Goal: Transaction & Acquisition: Download file/media

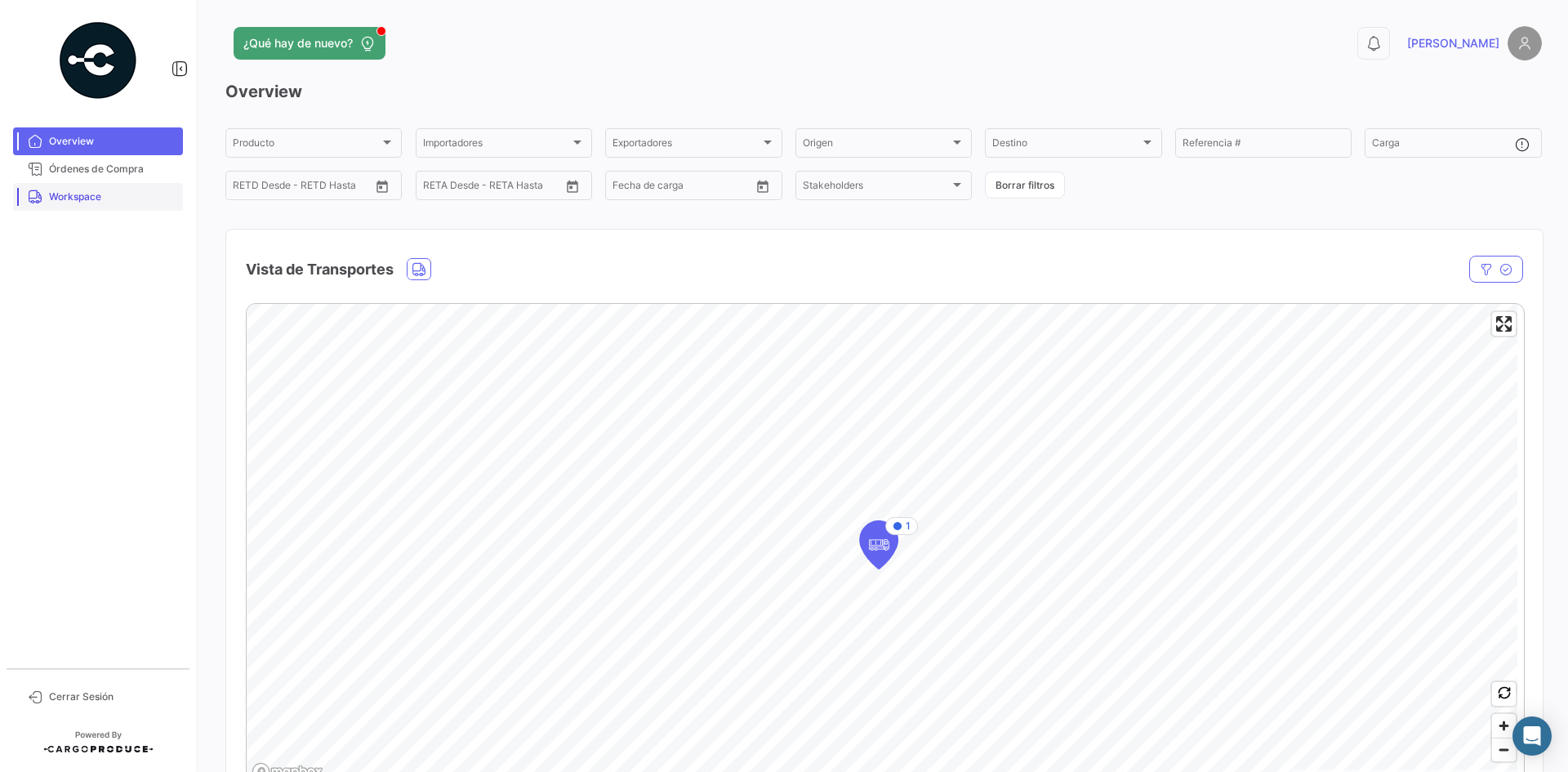
click at [115, 198] on span "Workspace" at bounding box center [113, 197] width 128 height 15
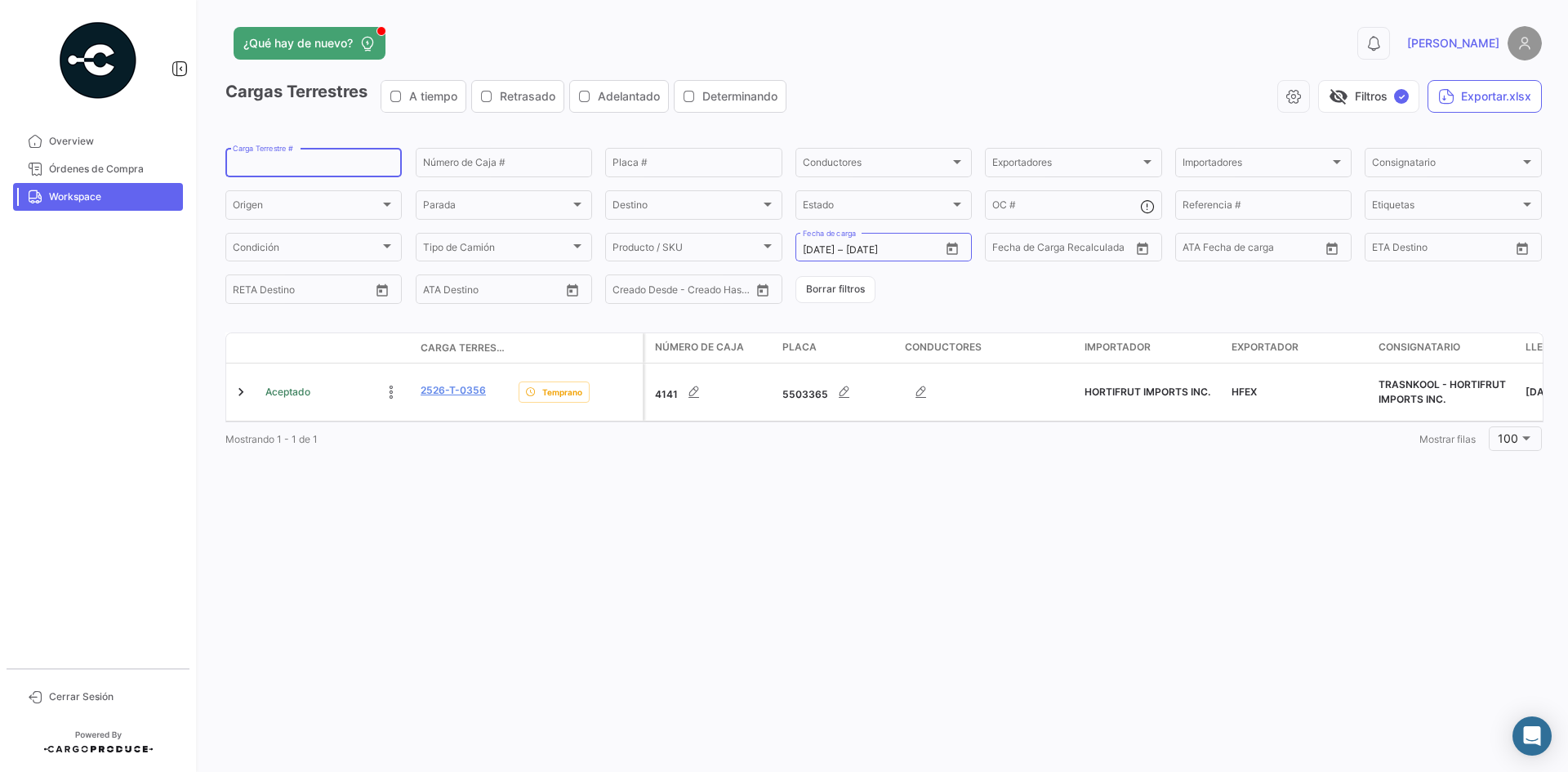
click at [271, 164] on input "Carga Terrestre #" at bounding box center [314, 165] width 162 height 11
paste input "2526-T-0331"
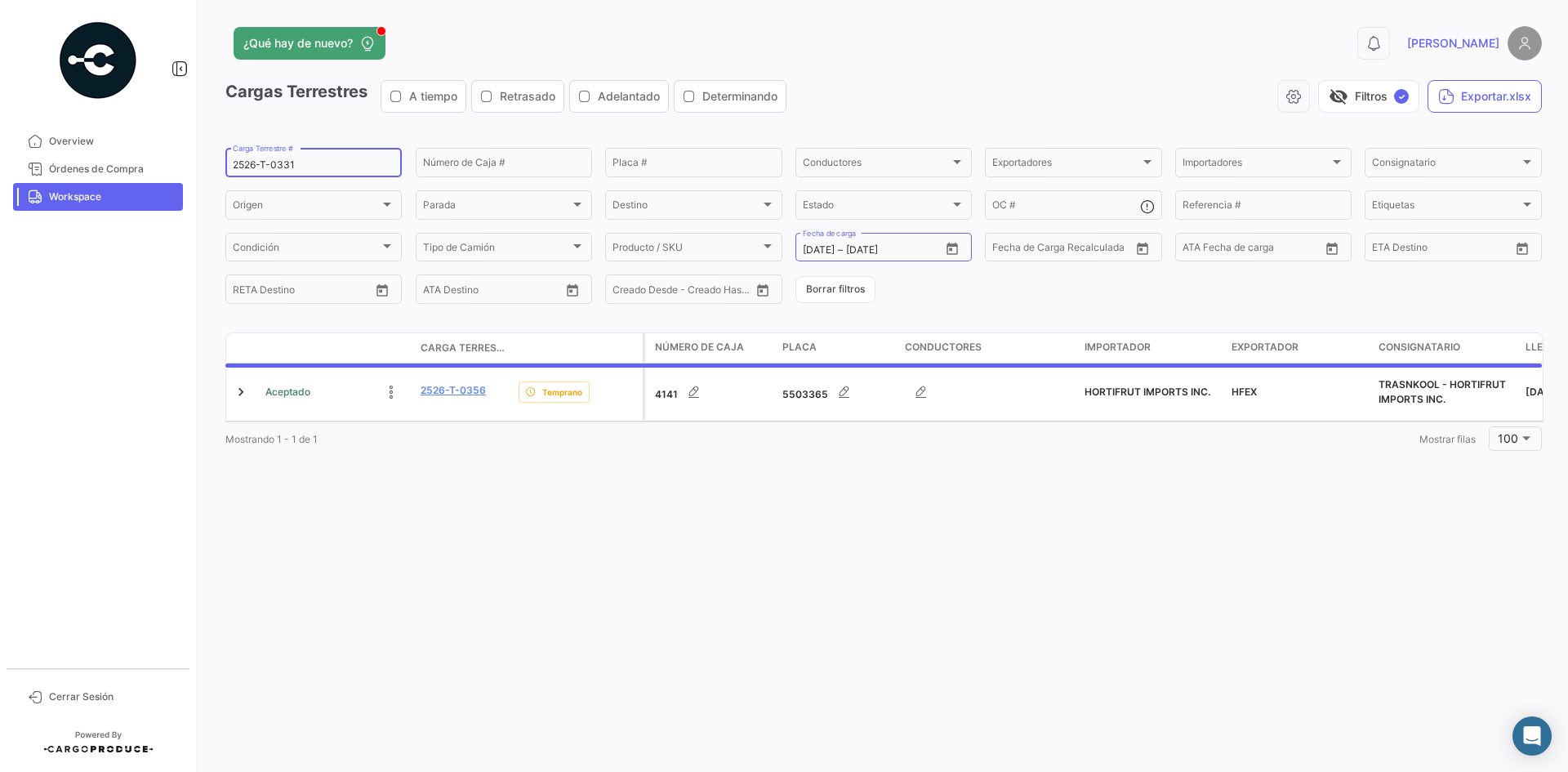
click at [251, 168] on input "2526-T-0331" at bounding box center [314, 165] width 162 height 11
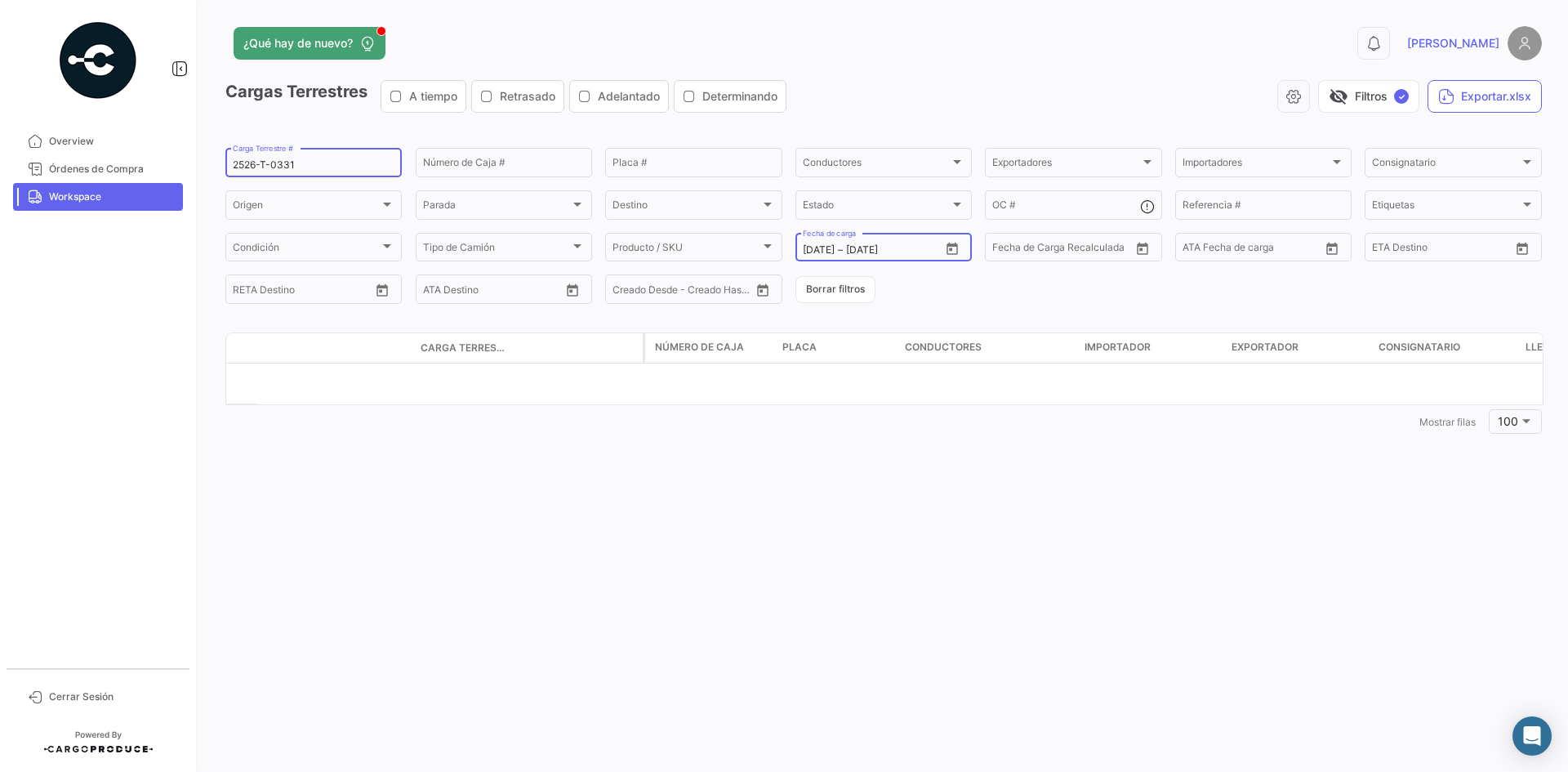
type input "2526-T-0331"
click at [953, 248] on icon "Open calendar" at bounding box center [952, 249] width 15 height 15
click at [1011, 447] on div "21" at bounding box center [1016, 447] width 26 height 29
click at [976, 443] on div "20" at bounding box center [988, 447] width 26 height 29
type input "[DATE]"
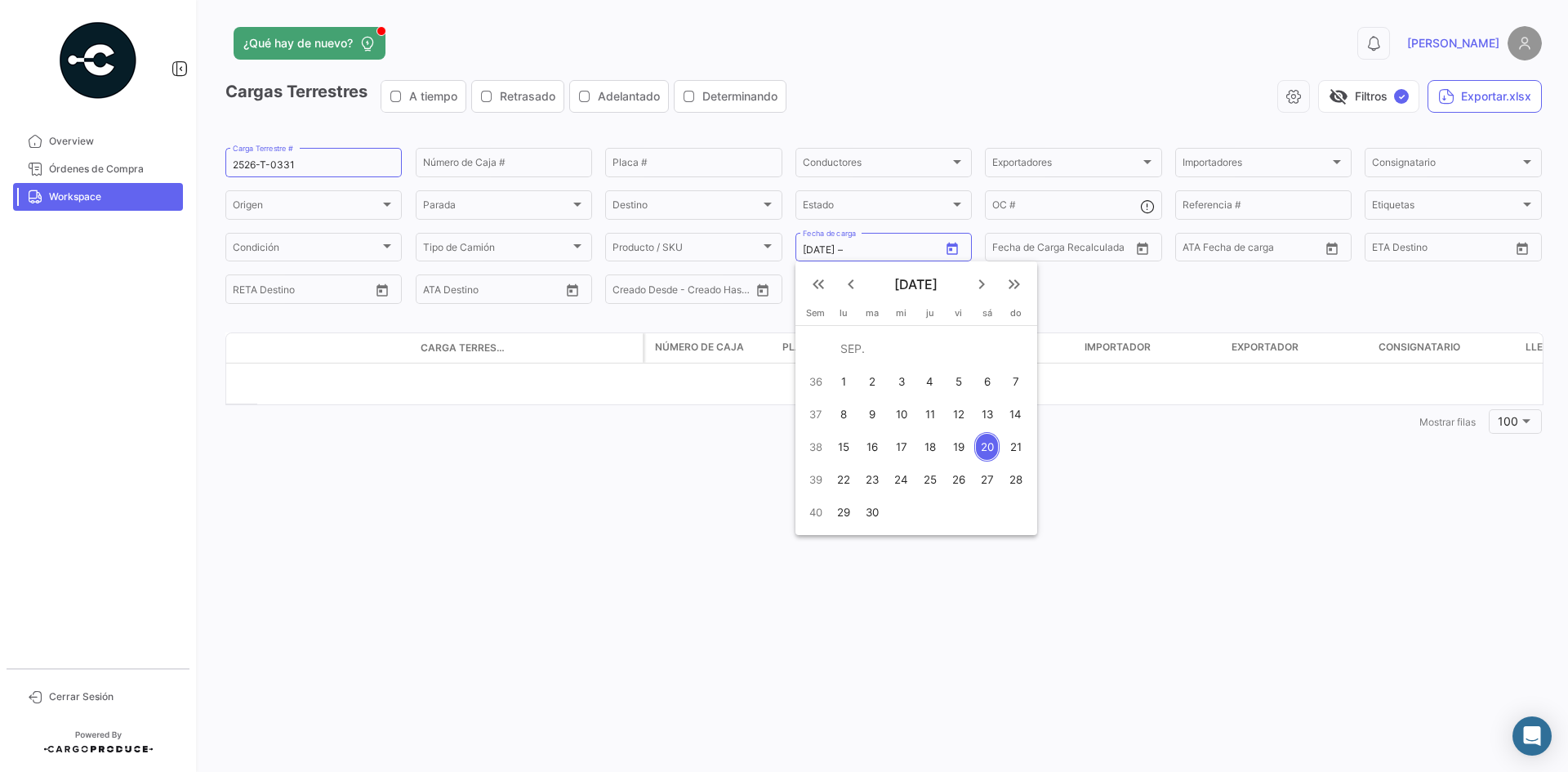
click at [976, 443] on div "20" at bounding box center [988, 447] width 26 height 29
type input "[DATE]"
click at [820, 292] on button "Borrar filtros" at bounding box center [836, 290] width 80 height 27
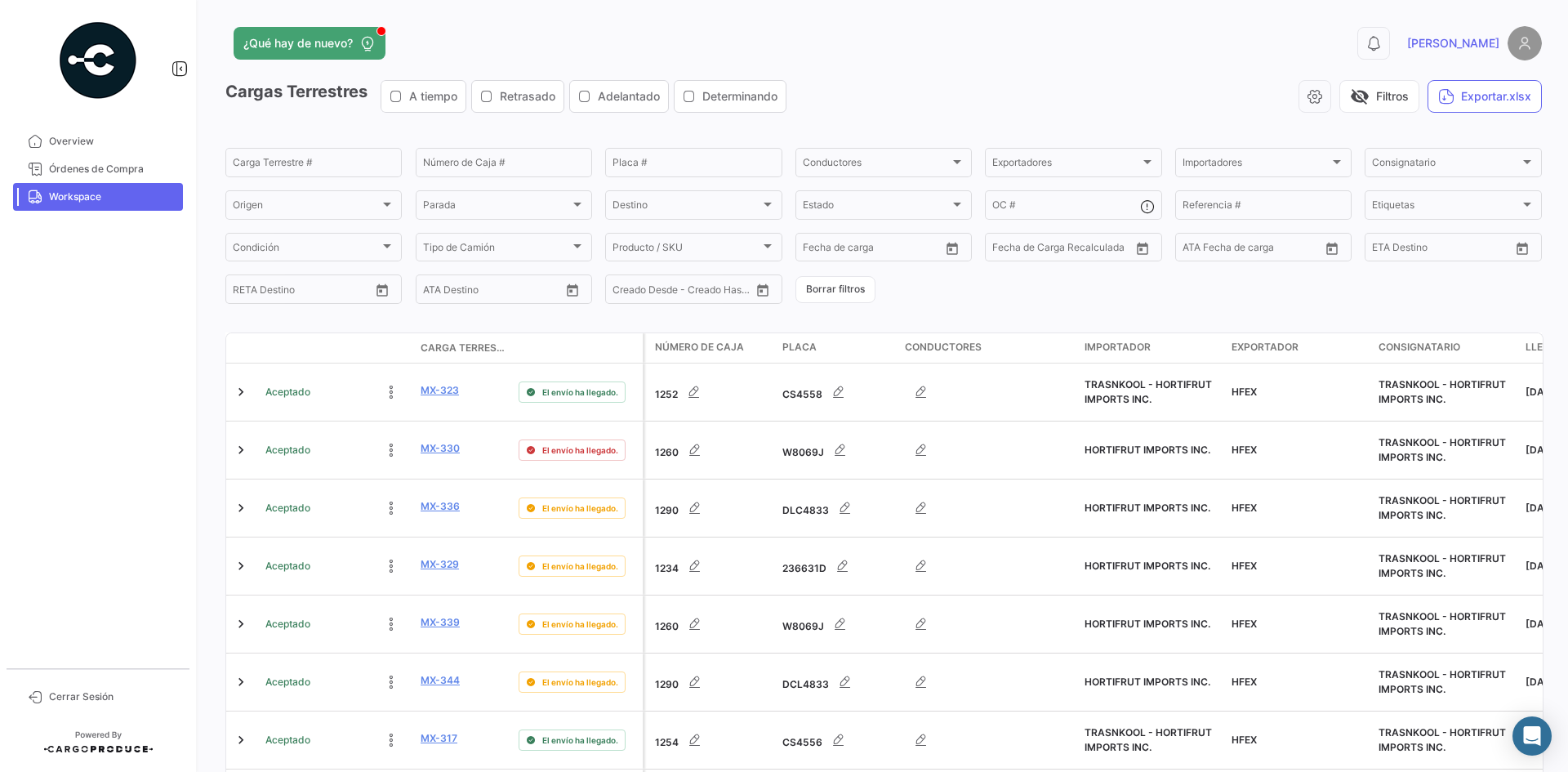
click at [114, 201] on span "Workspace" at bounding box center [113, 197] width 128 height 15
click at [284, 164] on input "Carga Terrestre #" at bounding box center [314, 165] width 162 height 11
paste input "2526-T-0331"
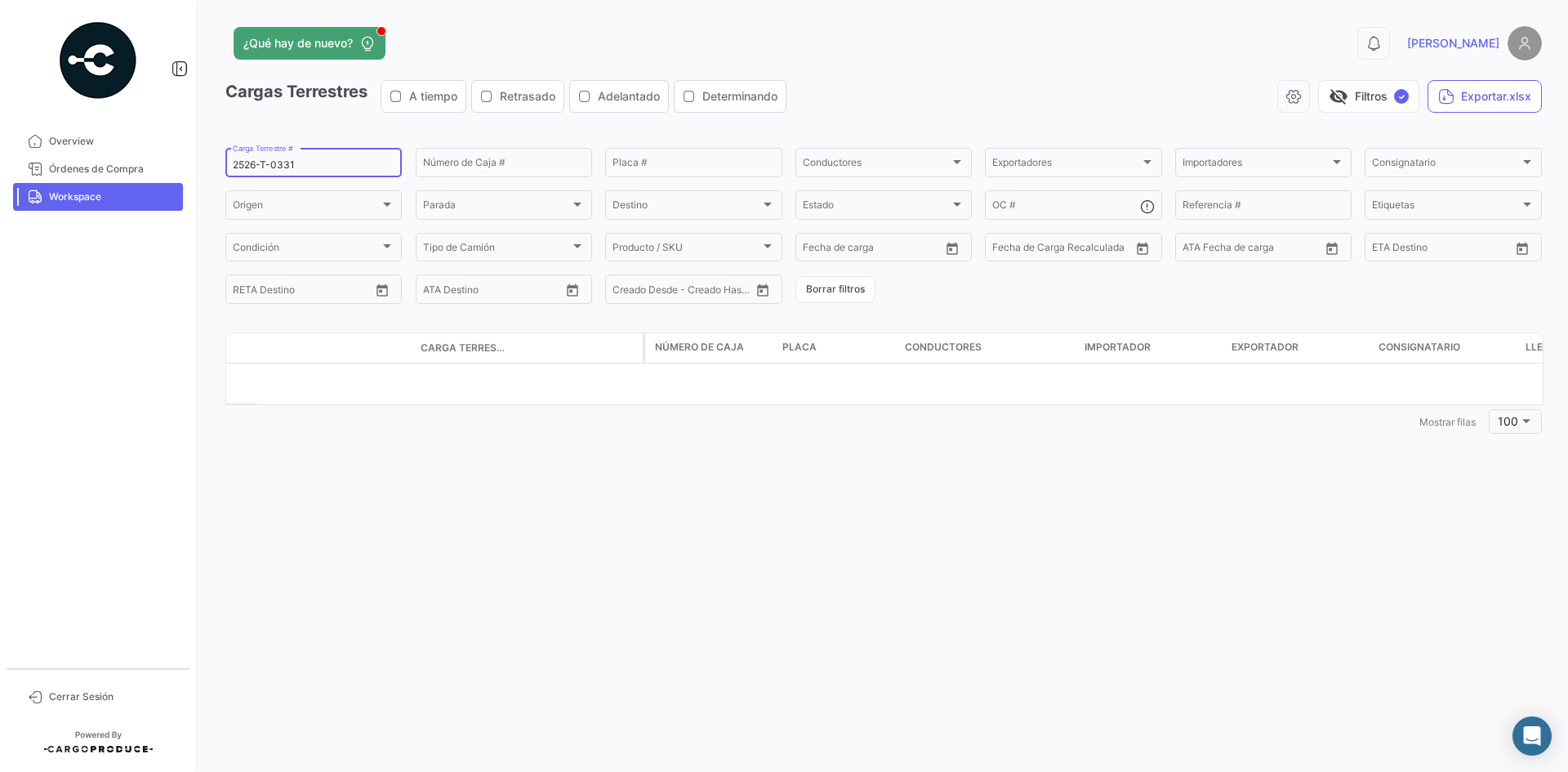
click at [258, 161] on input "2526-T-0331" at bounding box center [314, 165] width 162 height 11
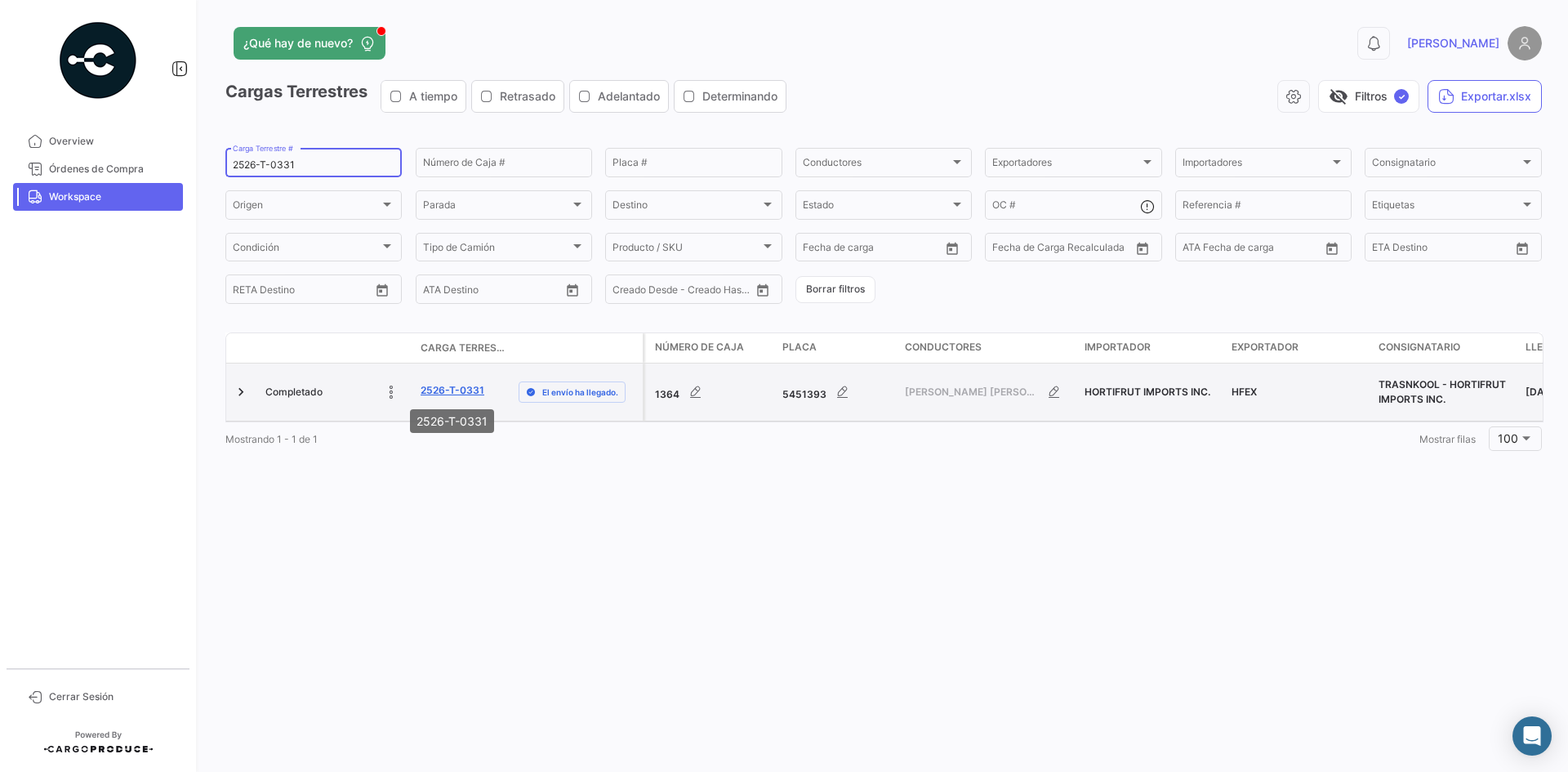
type input "2526-T-0331"
click at [450, 393] on link "2526-T-0331" at bounding box center [452, 391] width 64 height 15
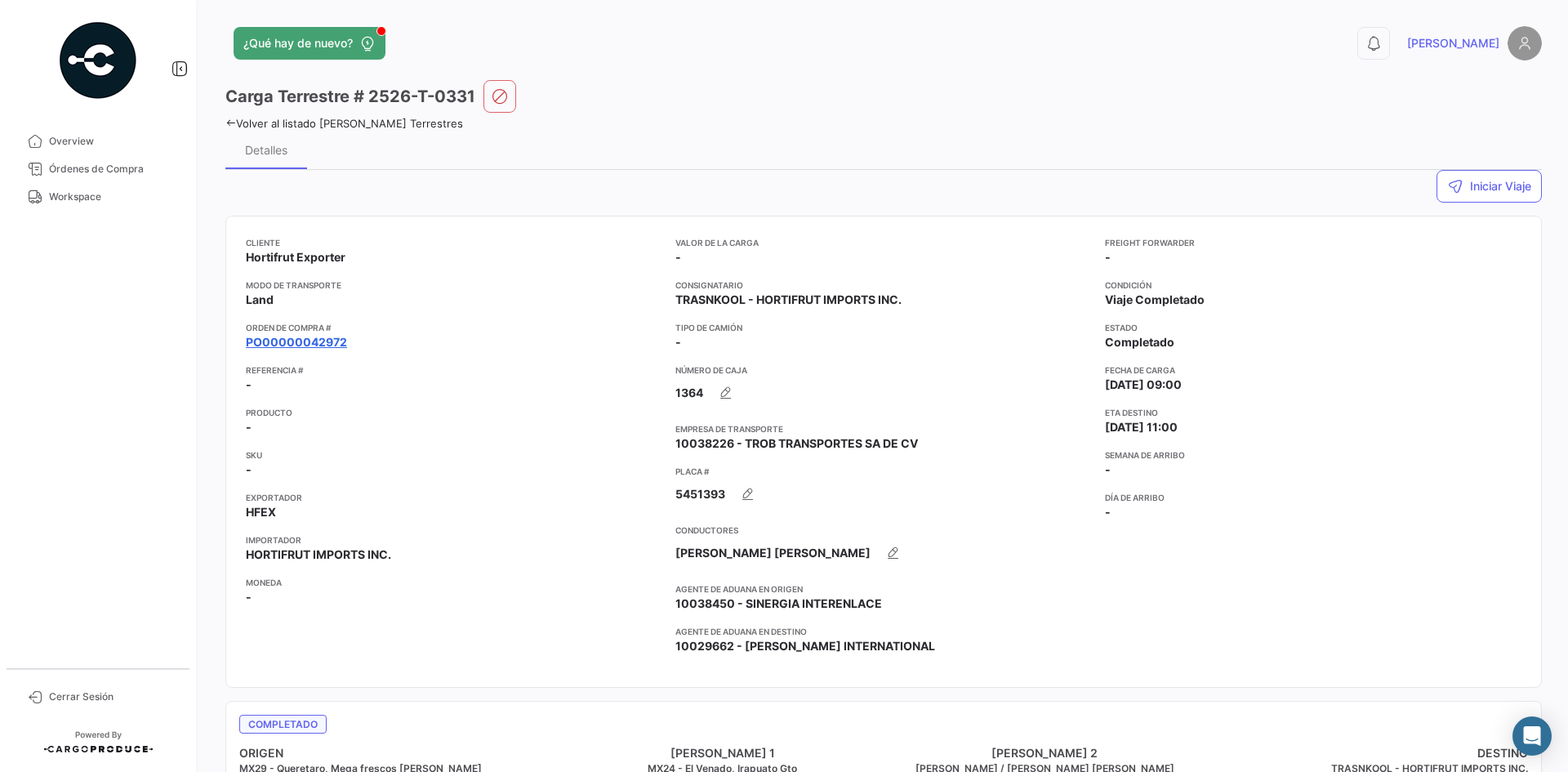
click at [318, 346] on link "PO00000042972" at bounding box center [297, 343] width 101 height 16
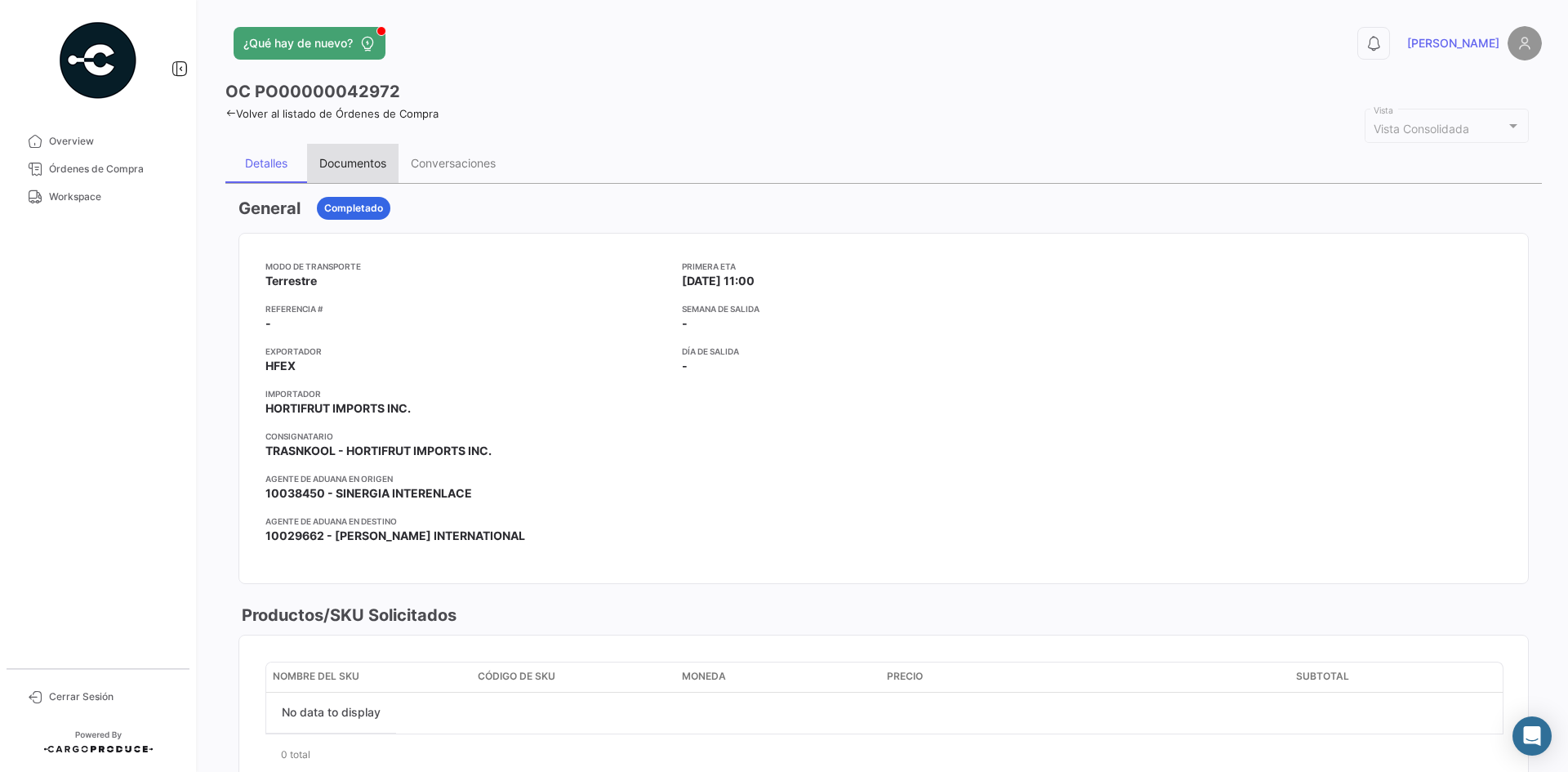
click at [355, 152] on div "Documentos" at bounding box center [353, 164] width 92 height 39
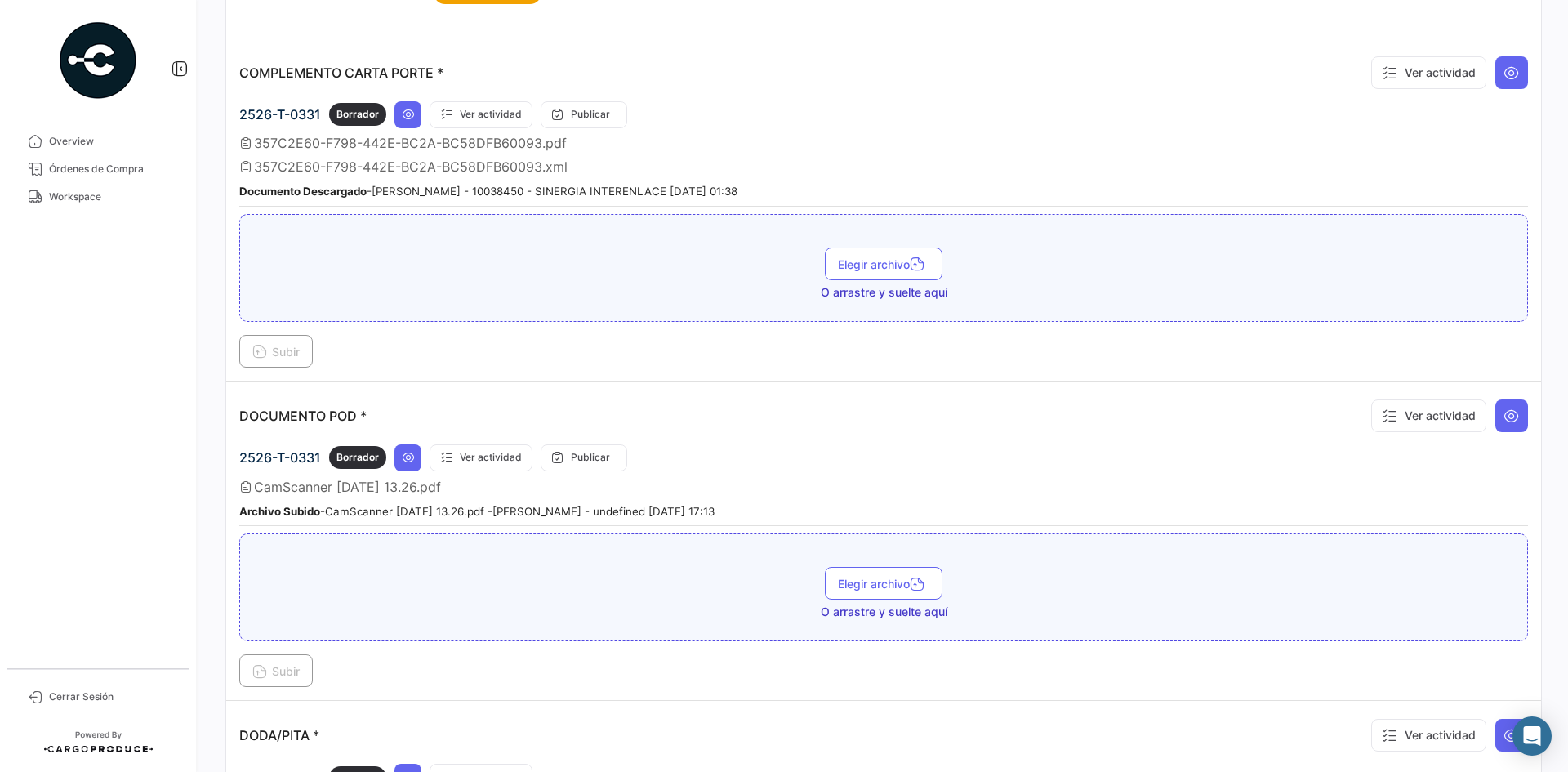
scroll to position [490, 0]
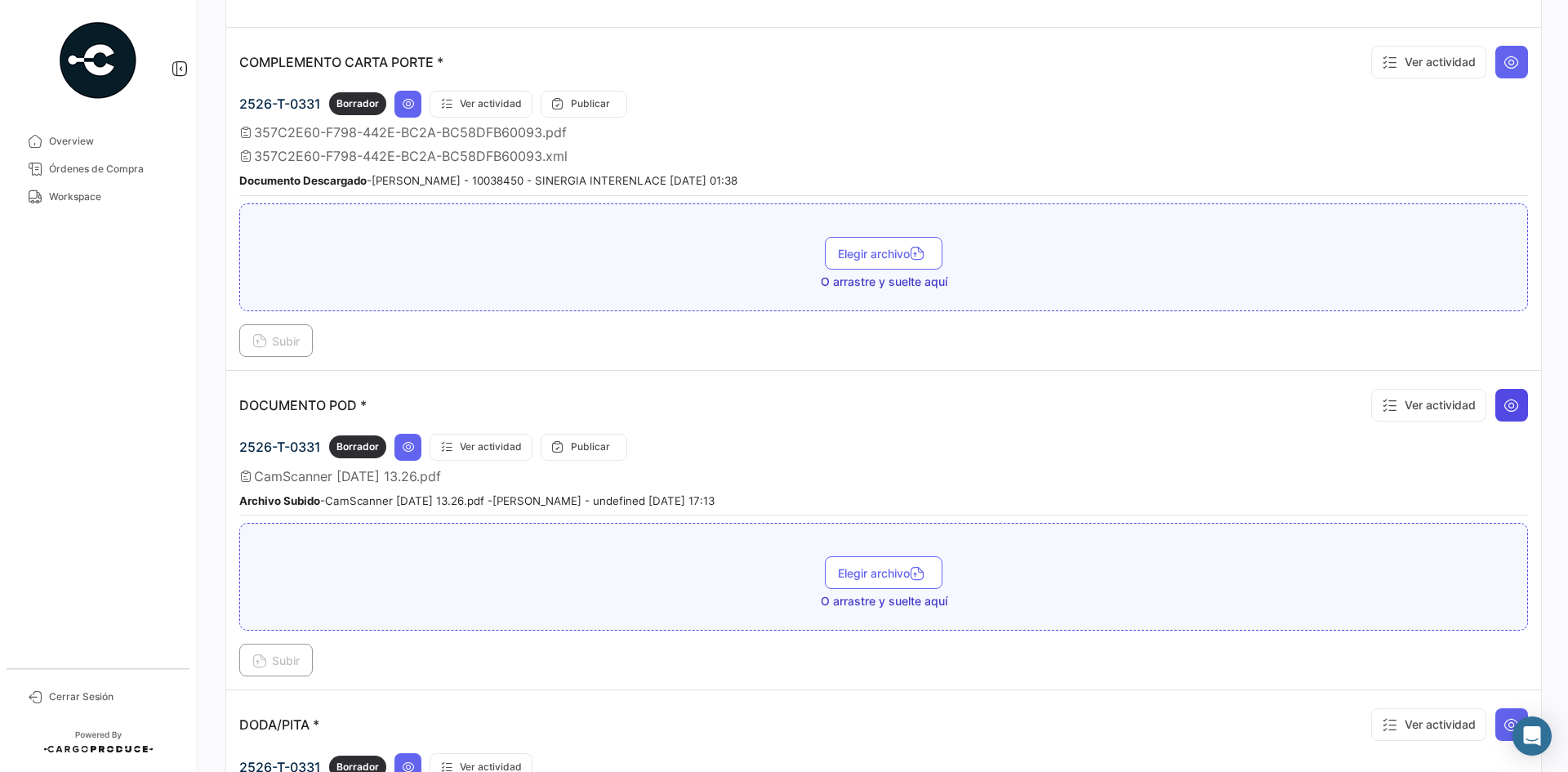
click at [1503, 402] on icon at bounding box center [1512, 405] width 16 height 16
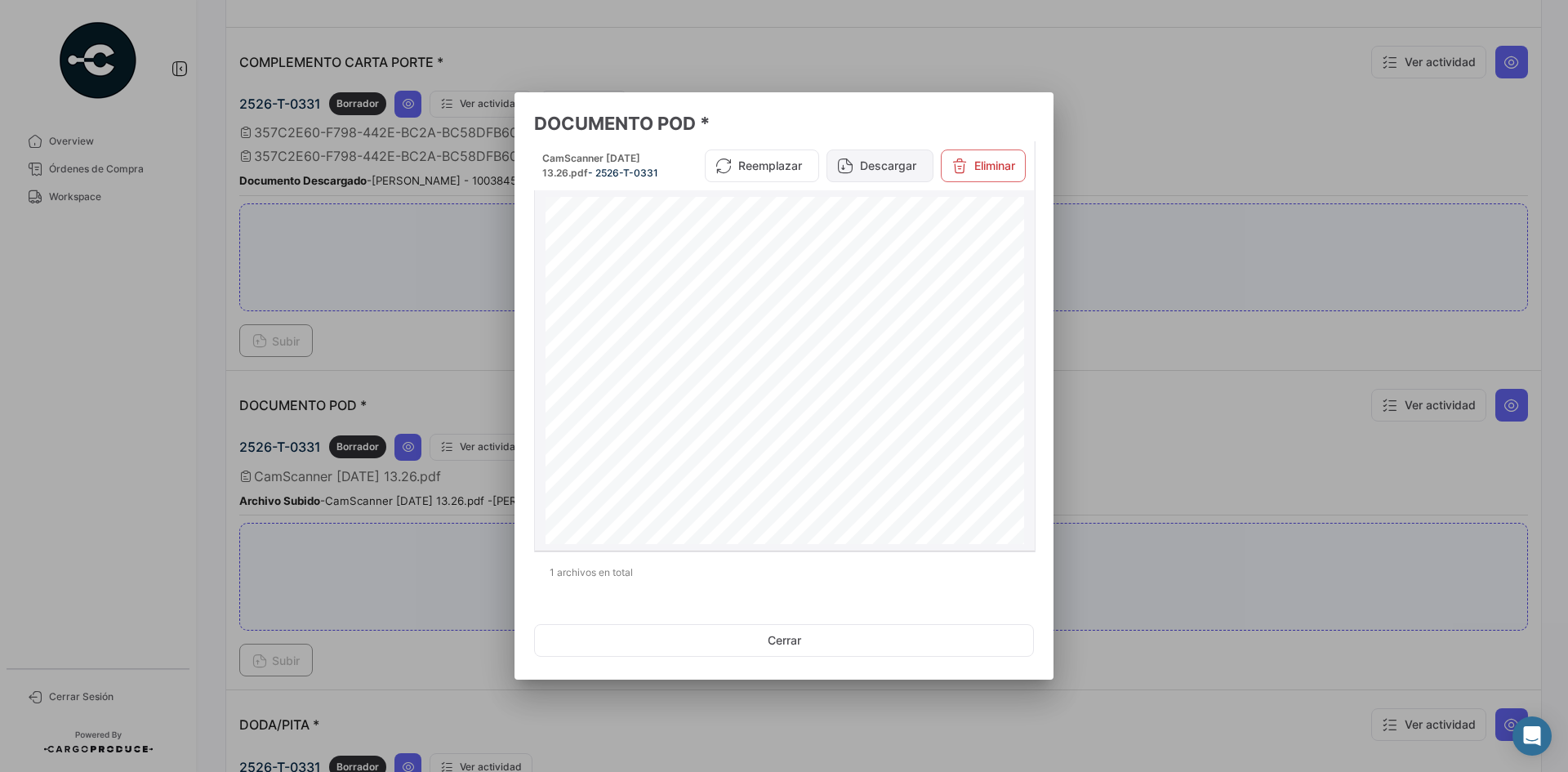
click at [865, 162] on button "Descargar" at bounding box center [880, 166] width 107 height 33
